Goal: Transaction & Acquisition: Book appointment/travel/reservation

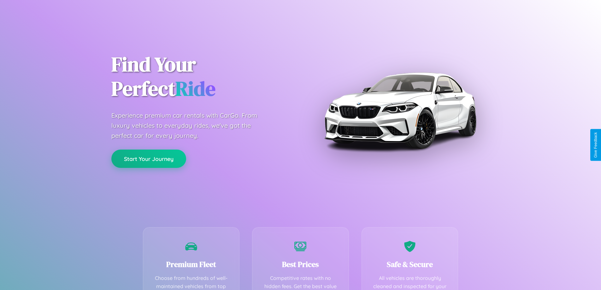
click at [149, 159] on button "Start Your Journey" at bounding box center [148, 159] width 75 height 18
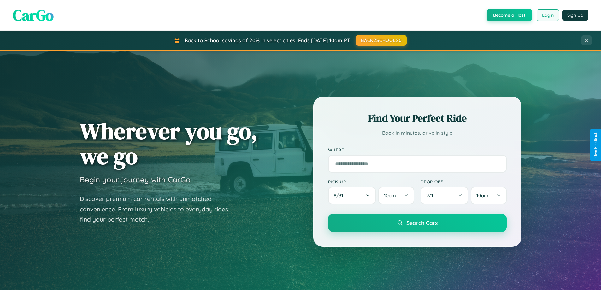
click at [548, 15] on button "Login" at bounding box center [548, 14] width 22 height 11
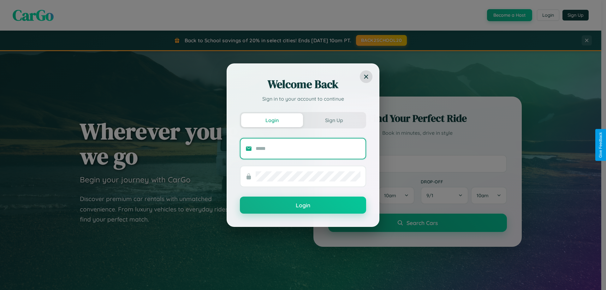
click at [308, 148] on input "text" at bounding box center [308, 149] width 105 height 10
type input "**********"
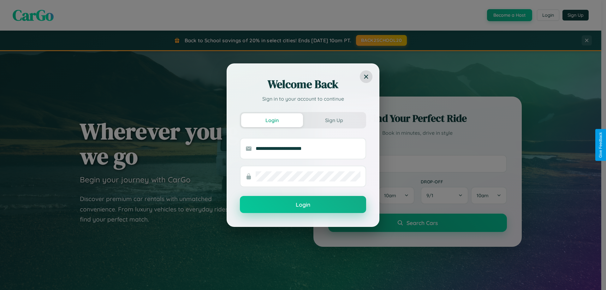
click at [303, 205] on button "Login" at bounding box center [303, 204] width 126 height 17
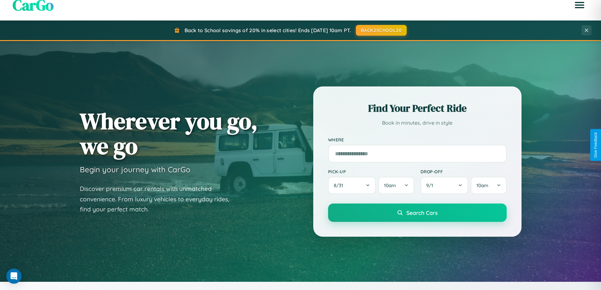
scroll to position [272, 0]
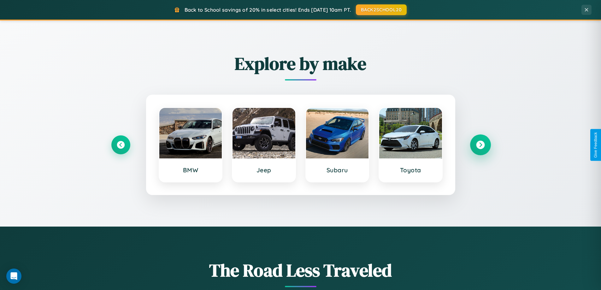
click at [480, 145] on icon at bounding box center [480, 145] width 9 height 9
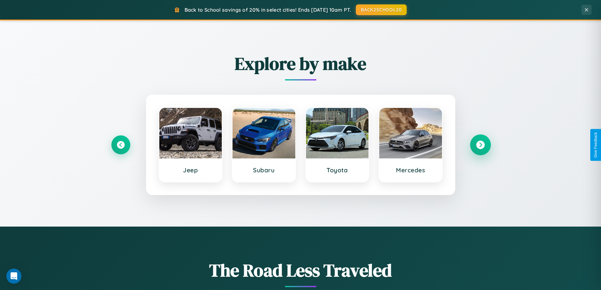
click at [480, 145] on icon at bounding box center [480, 145] width 9 height 9
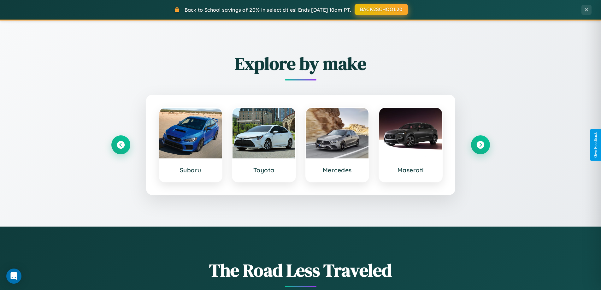
click at [381, 9] on button "BACK2SCHOOL20" at bounding box center [381, 9] width 53 height 11
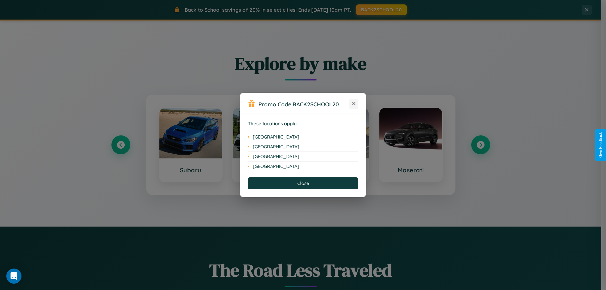
click at [354, 104] on icon at bounding box center [353, 103] width 3 height 3
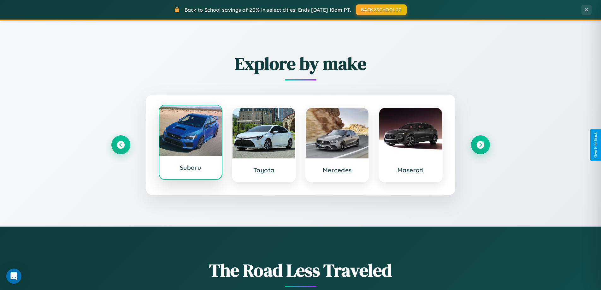
click at [190, 145] on div at bounding box center [190, 130] width 63 height 50
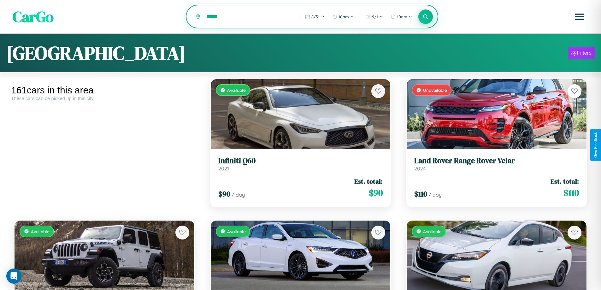
type input "******"
click at [426, 17] on icon at bounding box center [426, 17] width 6 height 6
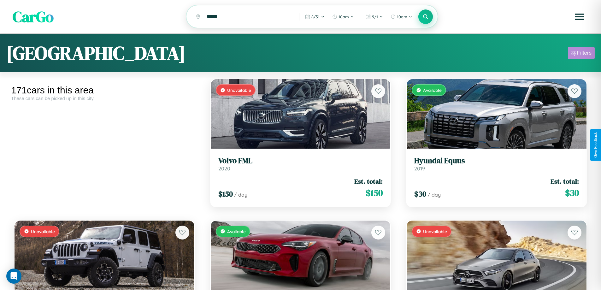
click at [581, 54] on div "Filters" at bounding box center [584, 53] width 15 height 6
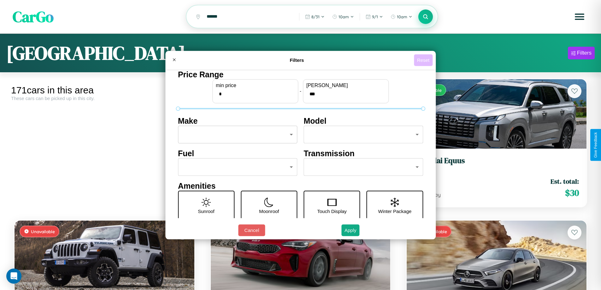
click at [424, 60] on button "Reset" at bounding box center [423, 60] width 19 height 12
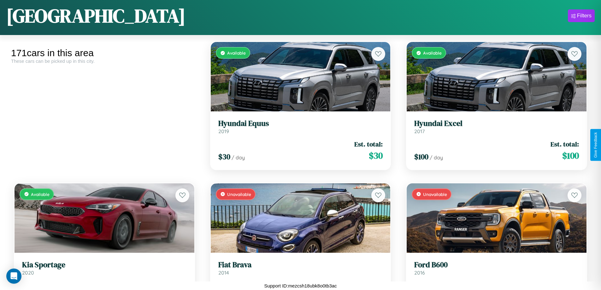
scroll to position [3763, 0]
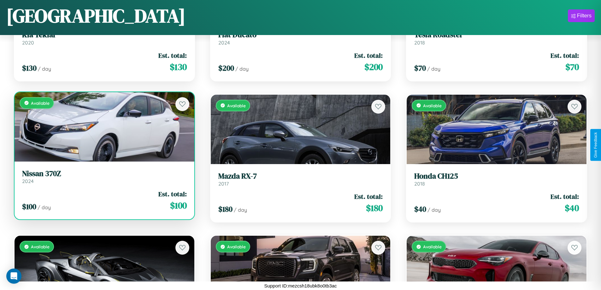
click at [104, 176] on h3 "Nissan 370Z" at bounding box center [104, 173] width 165 height 9
